Goal: Obtain resource: Download file/media

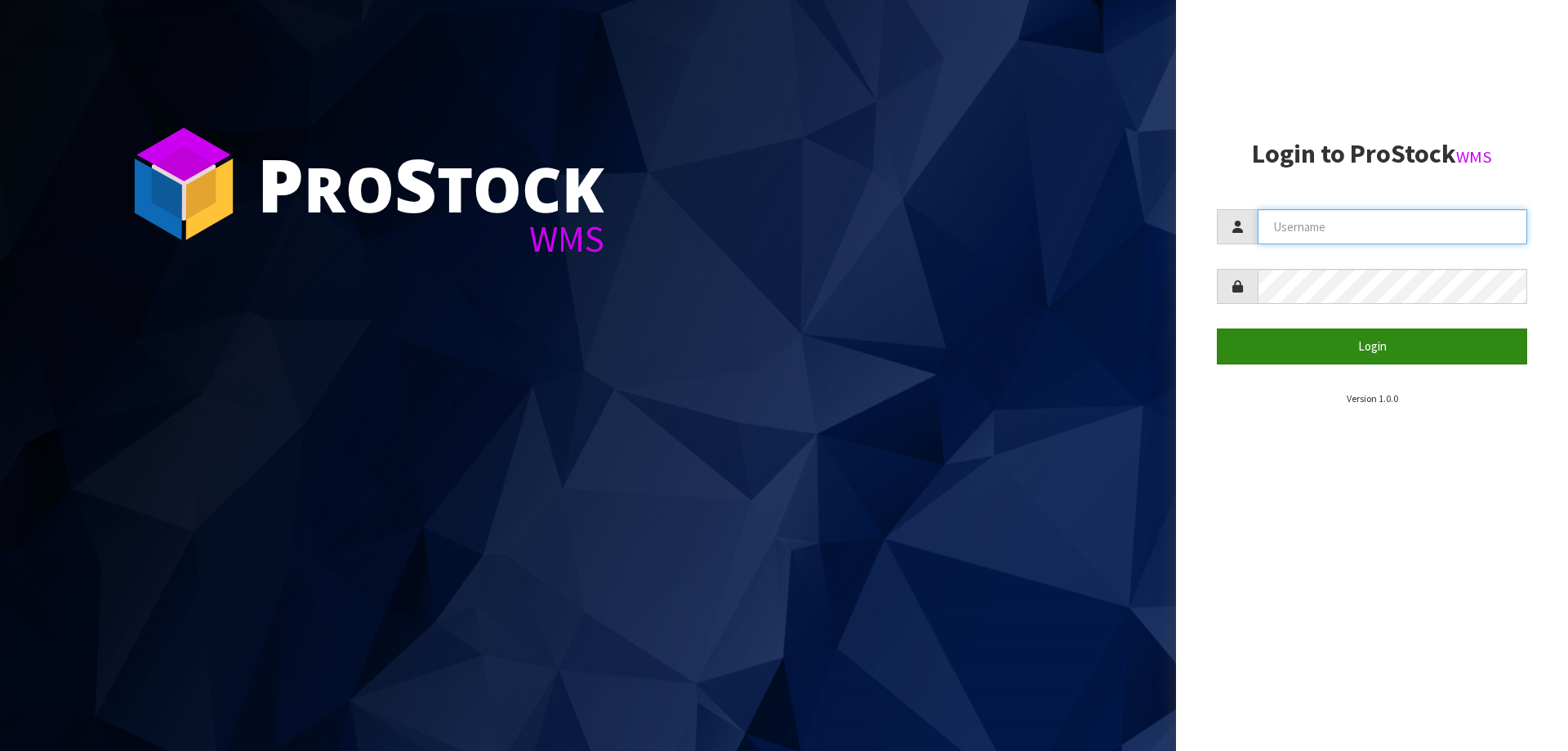
type input "[PERSON_NAME][EMAIL_ADDRESS][DOMAIN_NAME]"
click at [1393, 352] on button "Login" at bounding box center [1372, 346] width 310 height 35
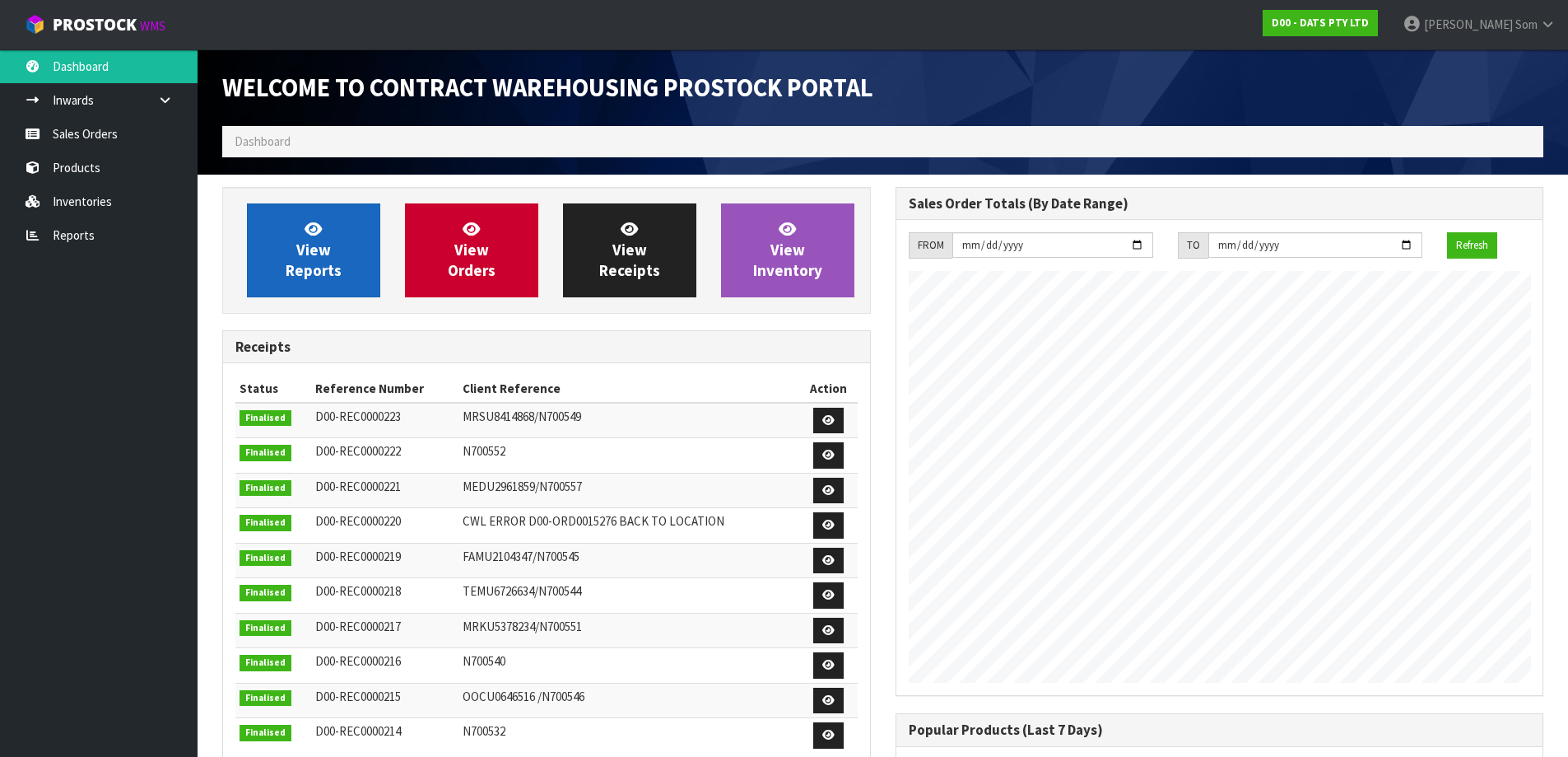
scroll to position [913, 672]
click at [289, 266] on span "View Reports" at bounding box center [314, 249] width 56 height 62
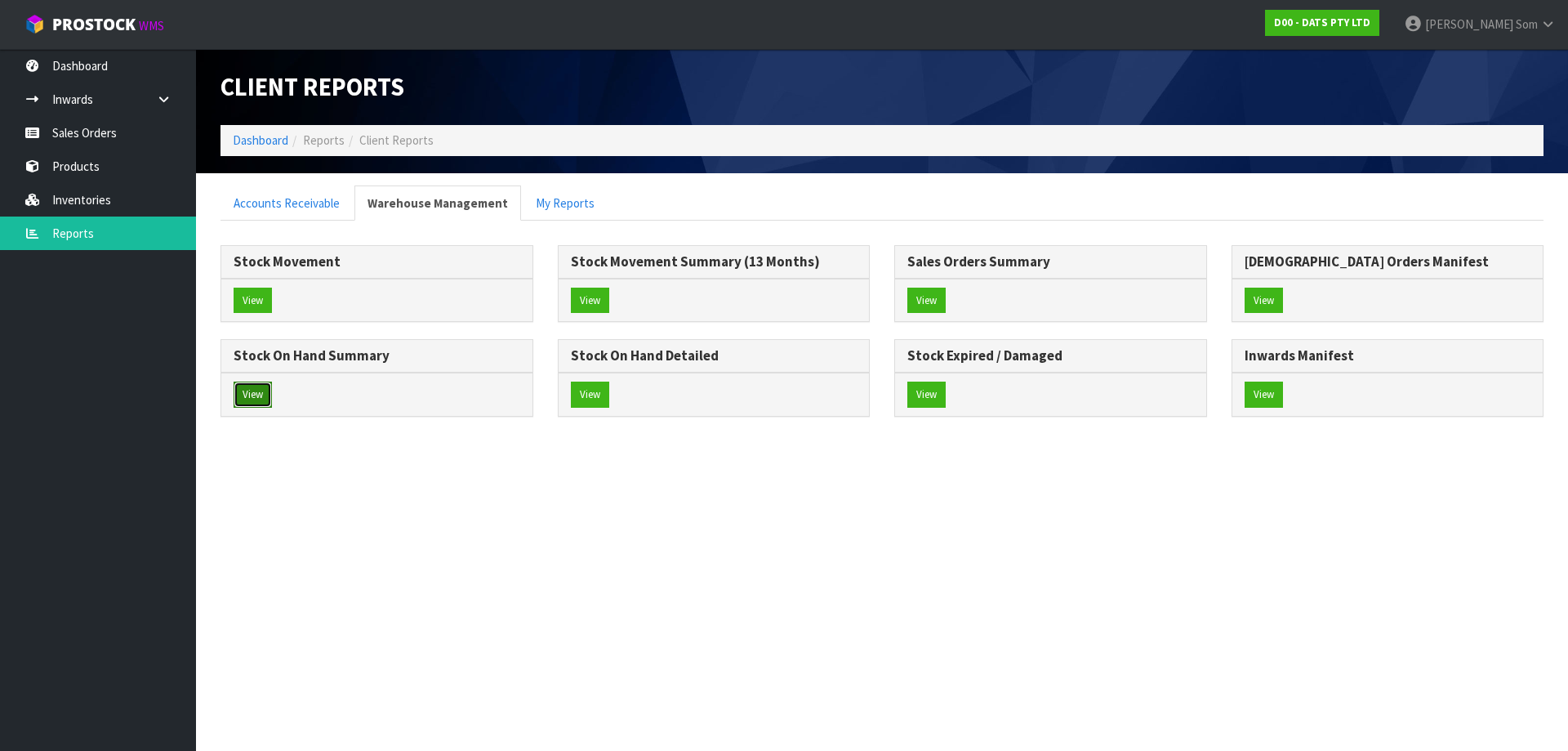
click at [259, 388] on button "View" at bounding box center [253, 394] width 39 height 26
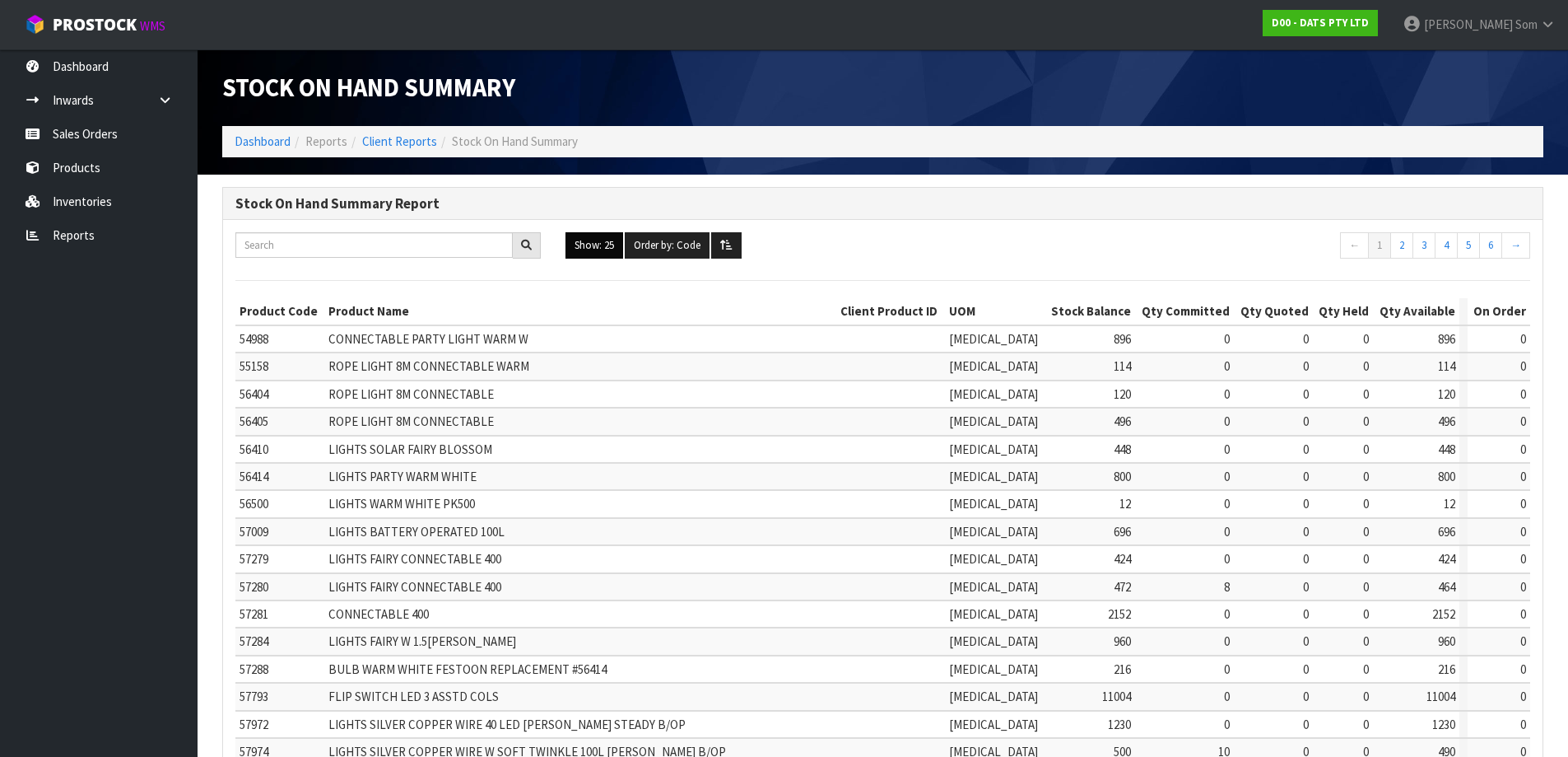
click at [601, 243] on button "Show: 25" at bounding box center [594, 245] width 57 height 26
click at [596, 379] on link "ALL" at bounding box center [632, 389] width 130 height 23
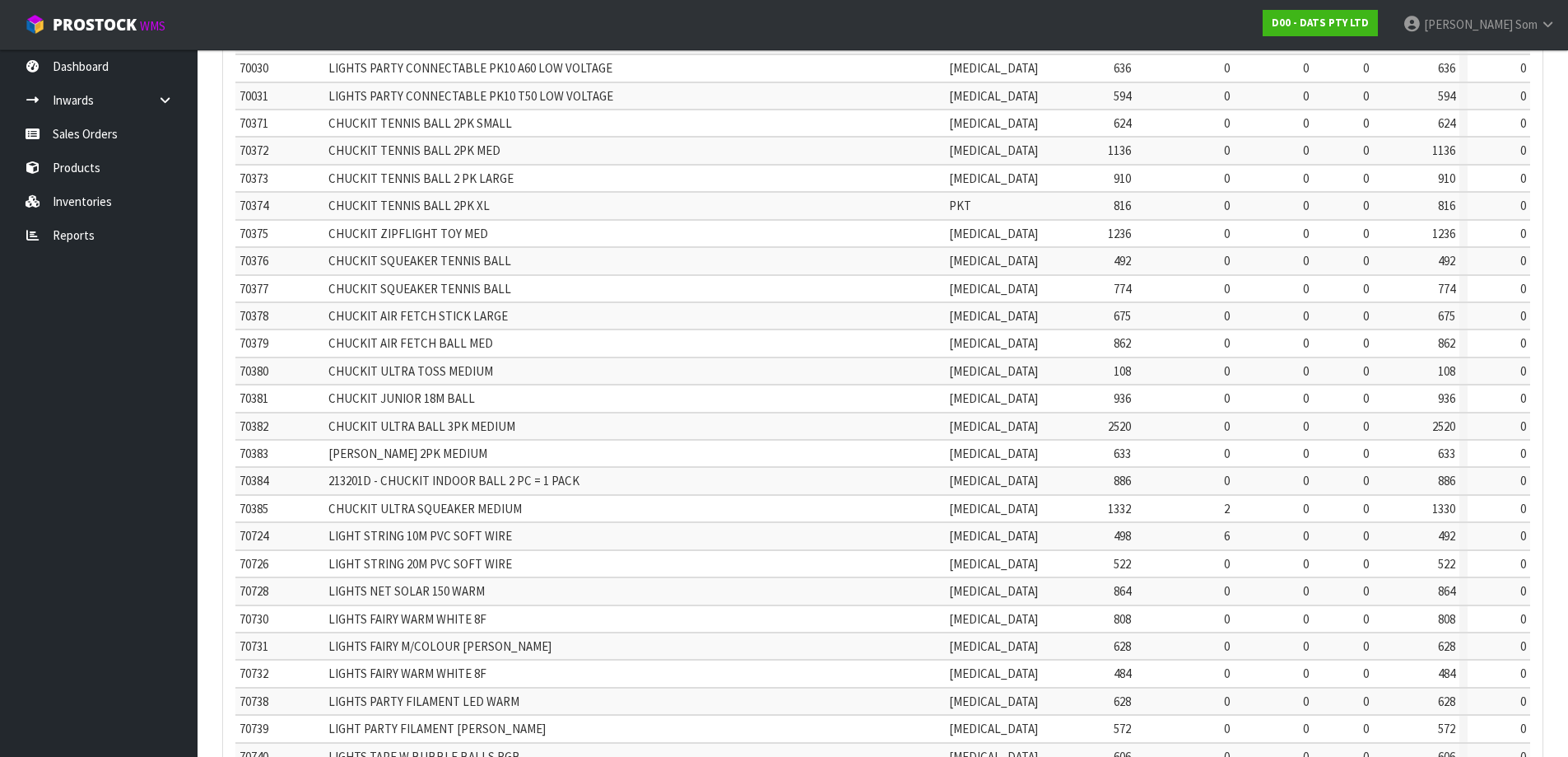
scroll to position [3193, 0]
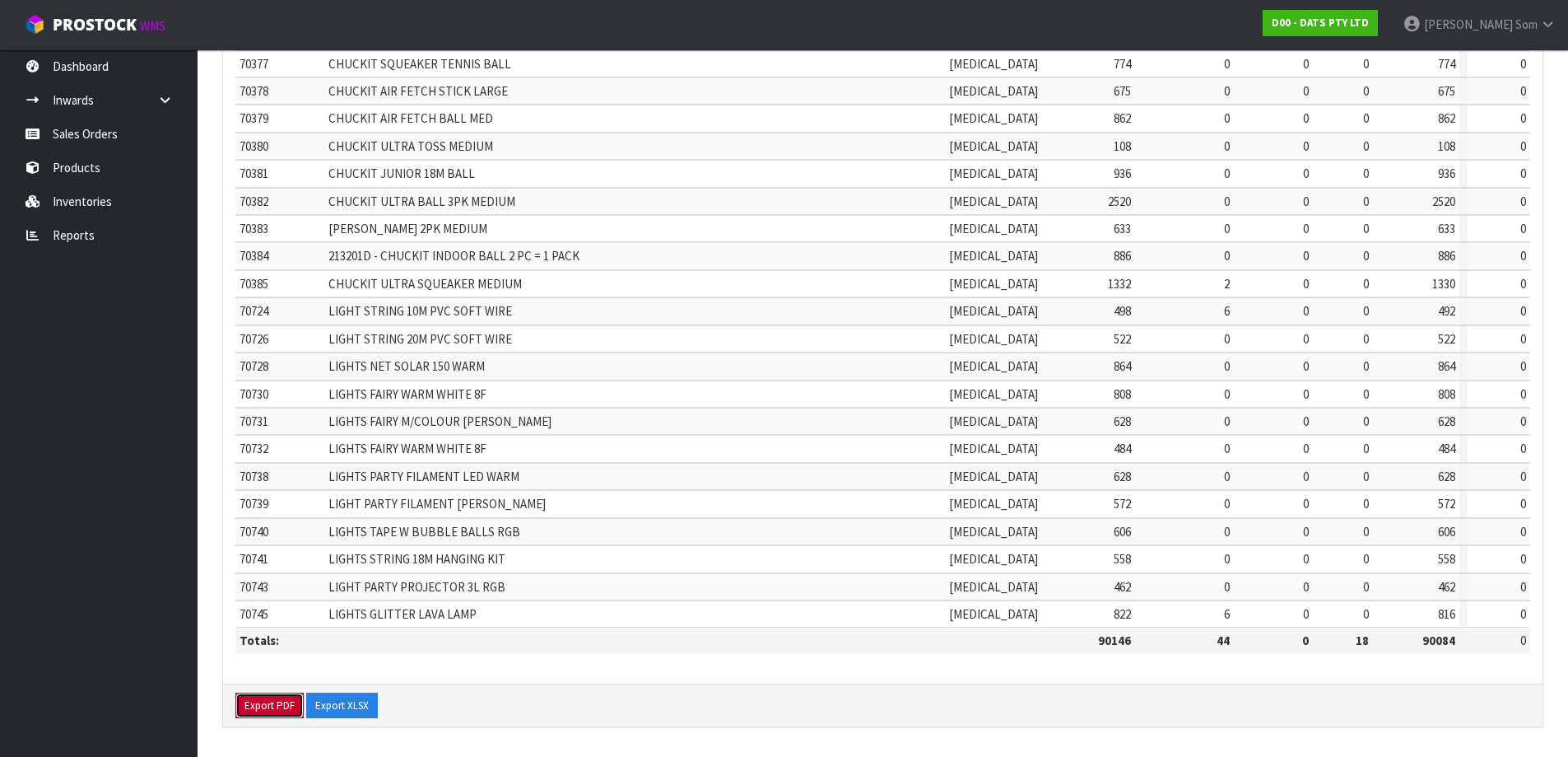
click at [281, 701] on button "Export PDF" at bounding box center [269, 706] width 69 height 26
click at [343, 698] on button "Export XLSX" at bounding box center [357, 706] width 71 height 26
